Goal: Find specific page/section

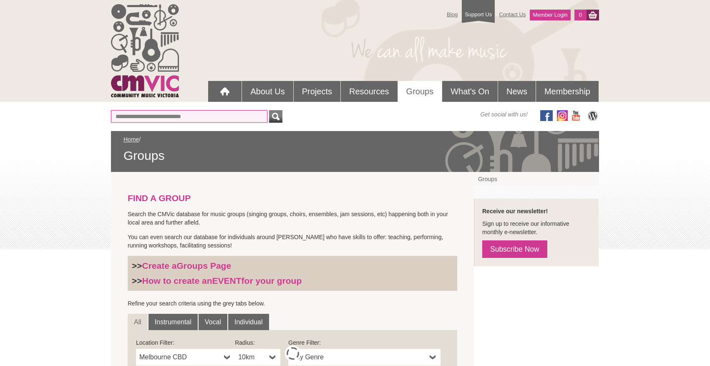
click at [193, 115] on input "Or find a Group by Keywords" at bounding box center [189, 116] width 156 height 13
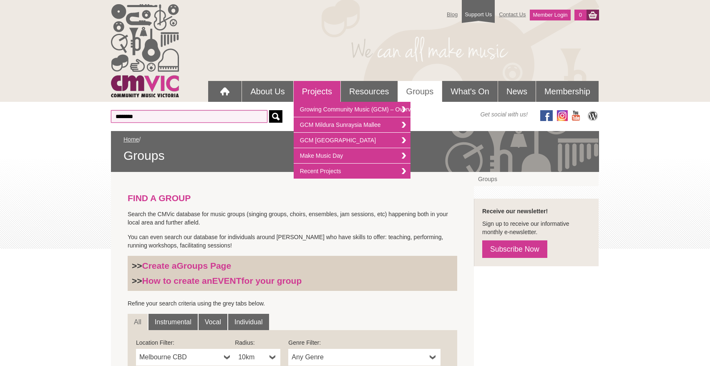
type input "********"
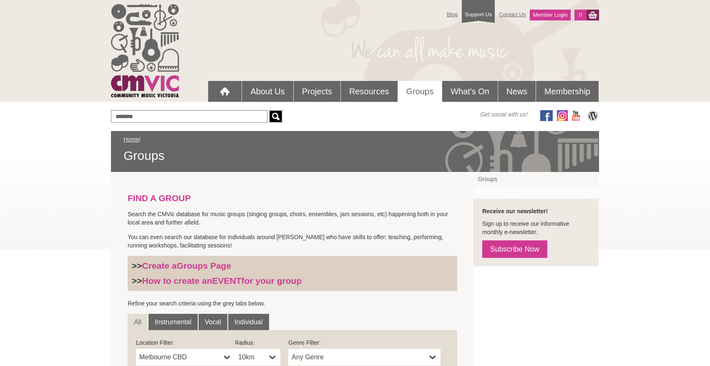
click at [277, 116] on div "submit" at bounding box center [276, 116] width 10 height 13
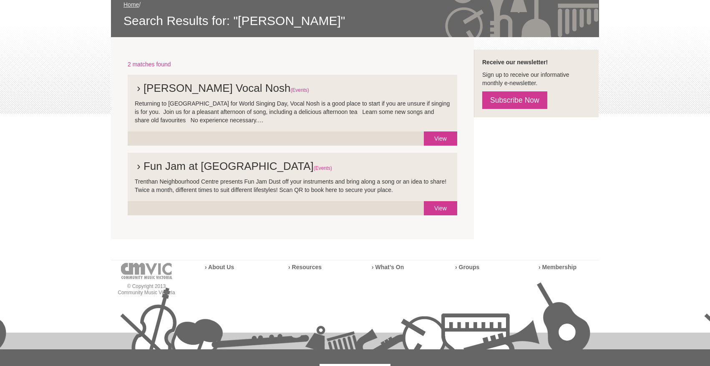
scroll to position [135, 0]
click at [442, 136] on link "View" at bounding box center [440, 138] width 33 height 14
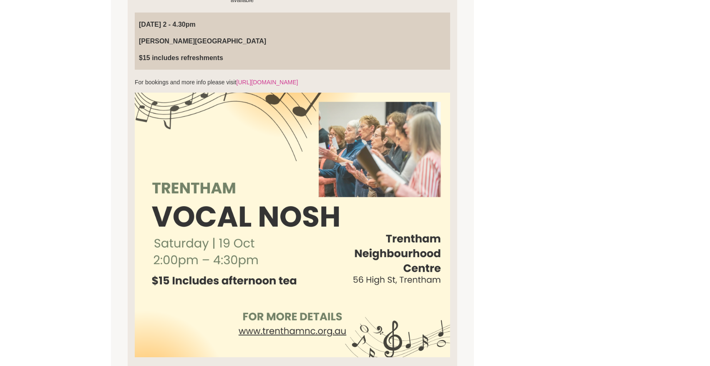
scroll to position [320, 0]
